Goal: Task Accomplishment & Management: Manage account settings

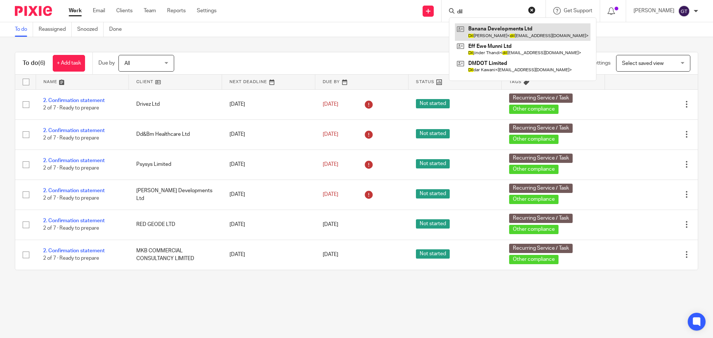
type input "dil"
click at [501, 29] on link at bounding box center [522, 31] width 135 height 17
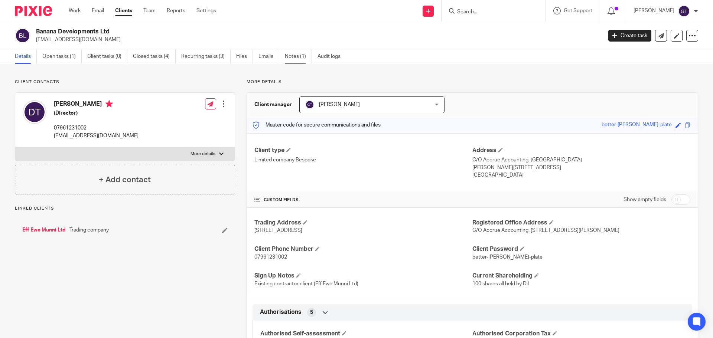
click at [302, 59] on link "Notes (1)" at bounding box center [298, 56] width 27 height 14
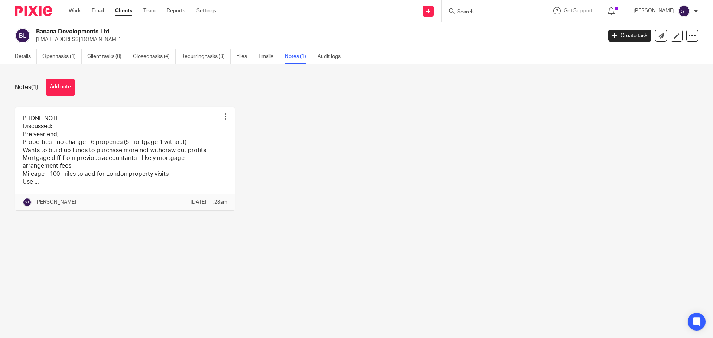
click at [62, 86] on button "Add note" at bounding box center [60, 87] width 29 height 17
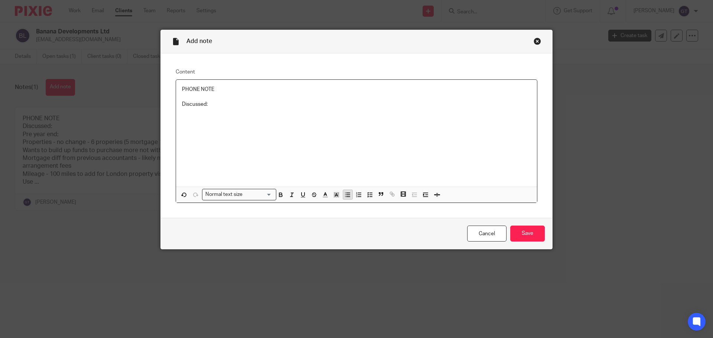
click at [347, 192] on icon "button" at bounding box center [347, 195] width 7 height 7
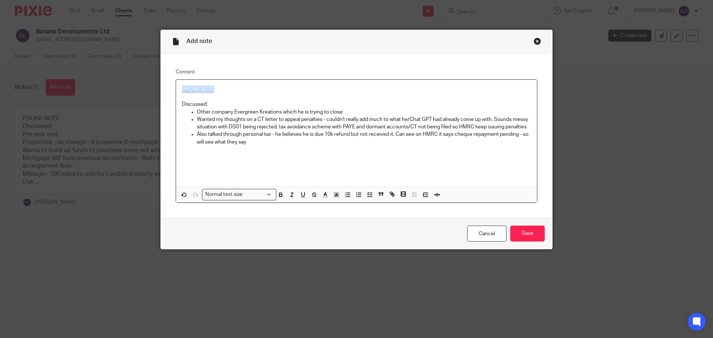
drag, startPoint x: 220, startPoint y: 88, endPoint x: 136, endPoint y: 86, distance: 84.3
click at [136, 86] on div "Add note Content PHONE NOTE Discussed: Other company Evergreen Kreations which …" at bounding box center [356, 169] width 713 height 338
click at [252, 138] on p "Also talked through personal tax - he believes he is due 10k refund but not rec…" at bounding box center [364, 138] width 334 height 15
click at [522, 231] on input "Save" at bounding box center [527, 234] width 35 height 16
